Goal: Task Accomplishment & Management: Use online tool/utility

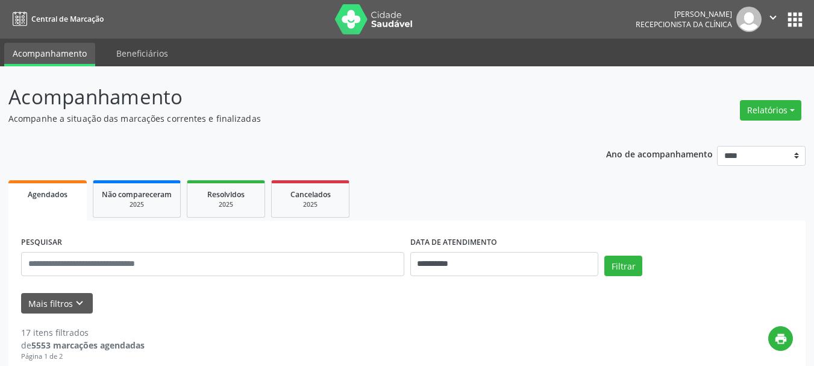
drag, startPoint x: 808, startPoint y: 103, endPoint x: 774, endPoint y: 114, distance: 36.0
click at [769, 115] on button "Relatórios" at bounding box center [770, 110] width 61 height 20
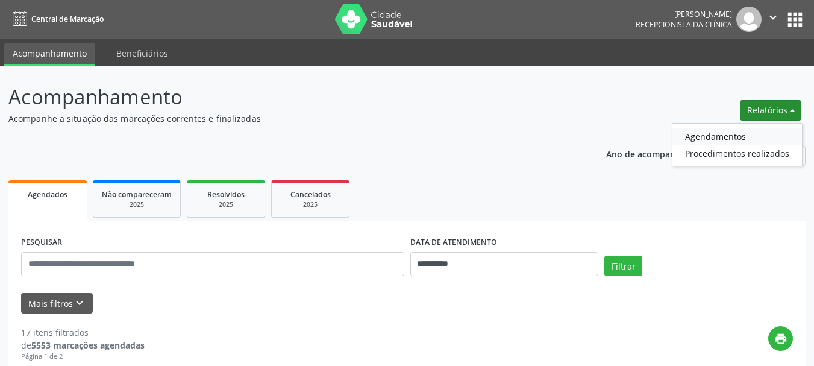
click at [718, 133] on link "Agendamentos" at bounding box center [737, 136] width 130 height 17
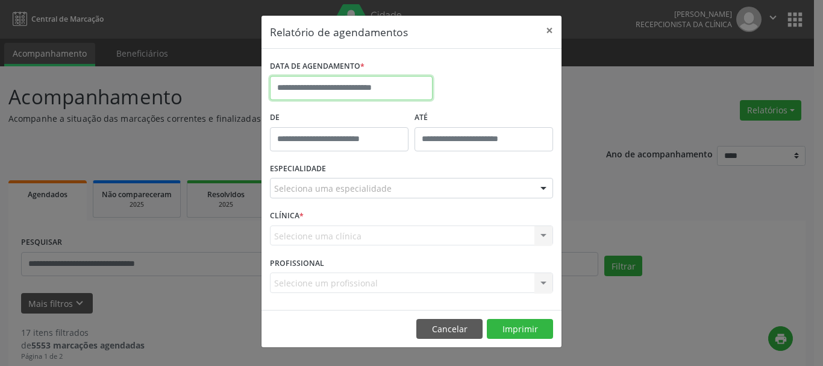
drag, startPoint x: 380, startPoint y: 86, endPoint x: 337, endPoint y: 119, distance: 54.2
click at [375, 87] on input "text" at bounding box center [351, 88] width 163 height 24
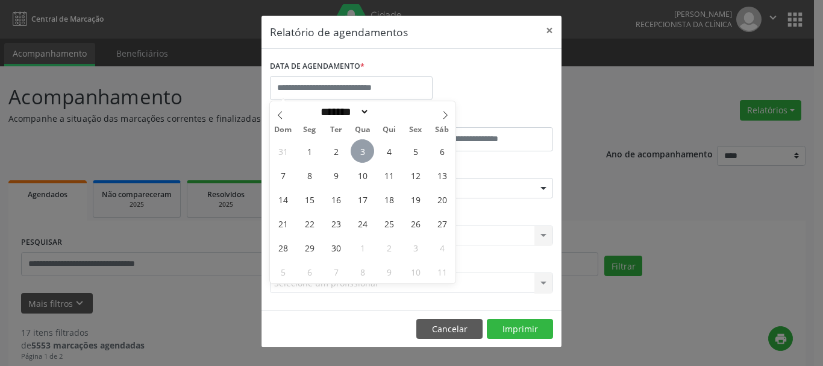
click at [361, 148] on span "3" at bounding box center [362, 150] width 23 height 23
type input "**********"
click at [361, 148] on span "3" at bounding box center [362, 150] width 23 height 23
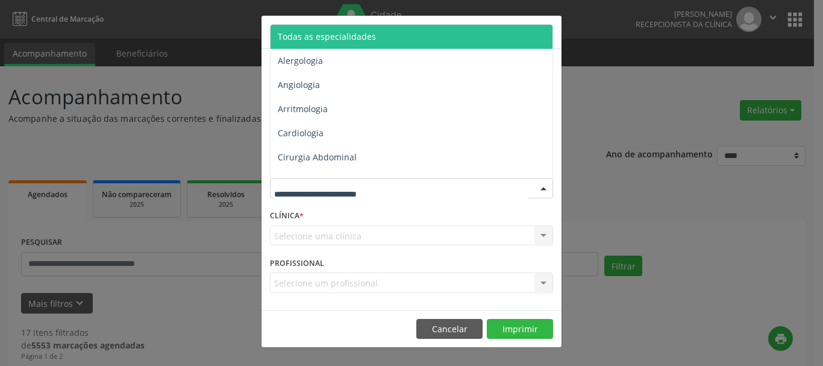
click at [340, 186] on input "text" at bounding box center [401, 194] width 254 height 24
click at [358, 40] on span "Todas as especialidades" at bounding box center [327, 36] width 98 height 11
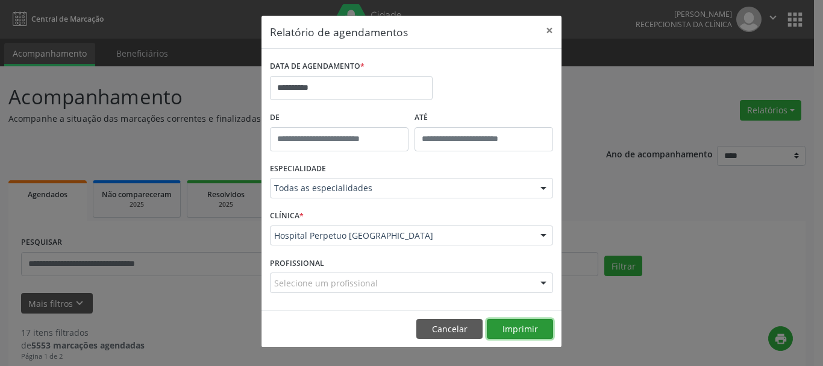
click at [509, 325] on button "Imprimir" at bounding box center [520, 329] width 66 height 20
